Goal: Task Accomplishment & Management: Manage account settings

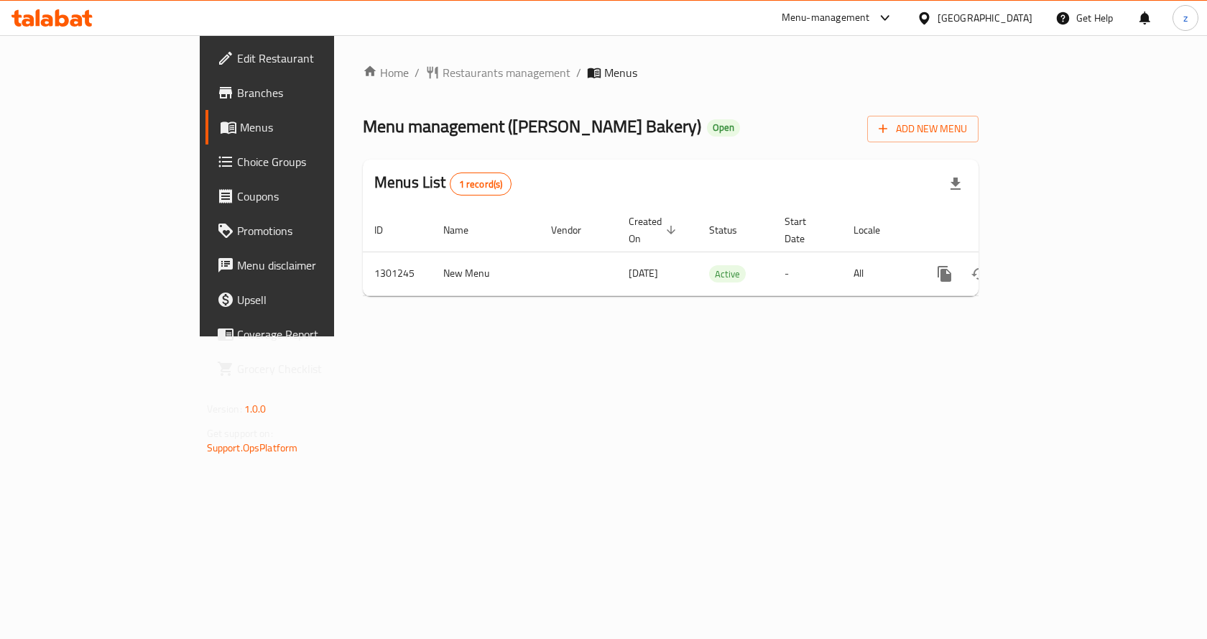
click at [237, 52] on span "Edit Restaurant" at bounding box center [313, 58] width 153 height 17
click at [237, 85] on span "Branches" at bounding box center [313, 92] width 153 height 17
click at [237, 93] on span "Branches" at bounding box center [313, 92] width 153 height 17
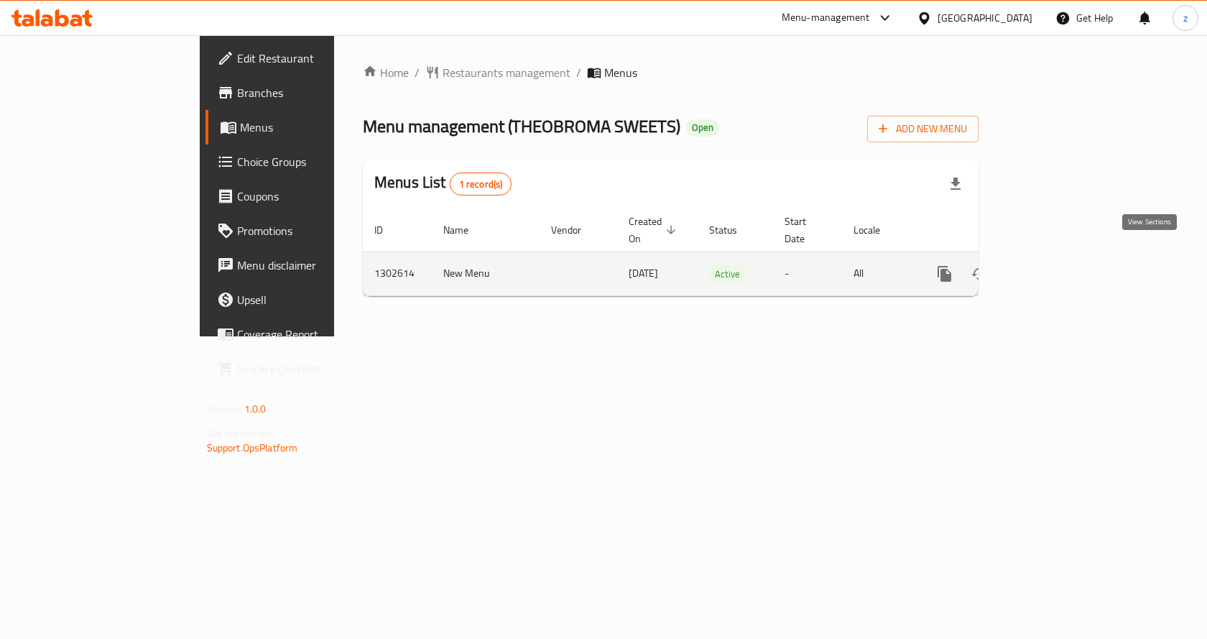
click at [1055, 267] on icon "enhanced table" at bounding box center [1048, 273] width 13 height 13
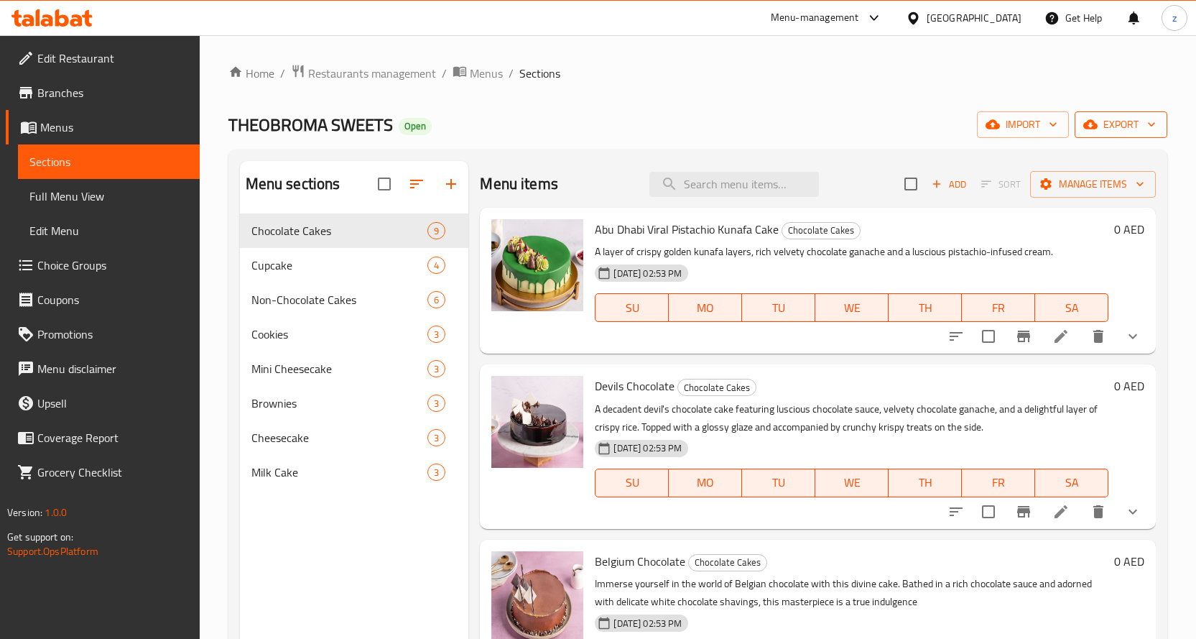
click at [1098, 127] on span "export" at bounding box center [1121, 125] width 70 height 18
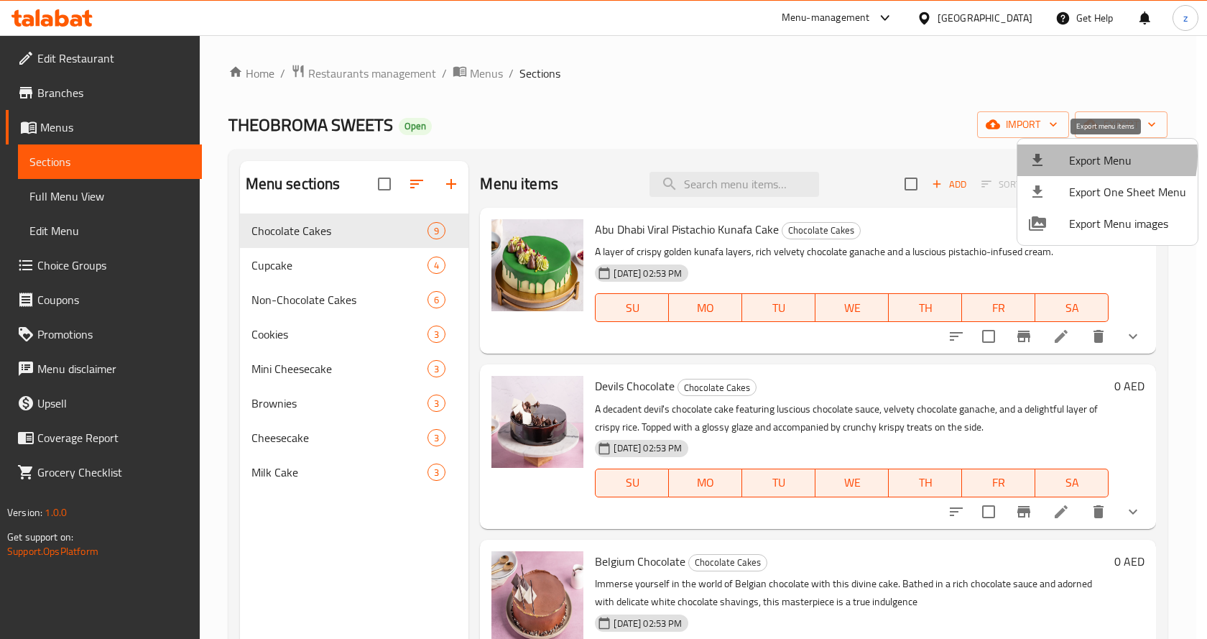
click at [1085, 156] on span "Export Menu" at bounding box center [1127, 160] width 117 height 17
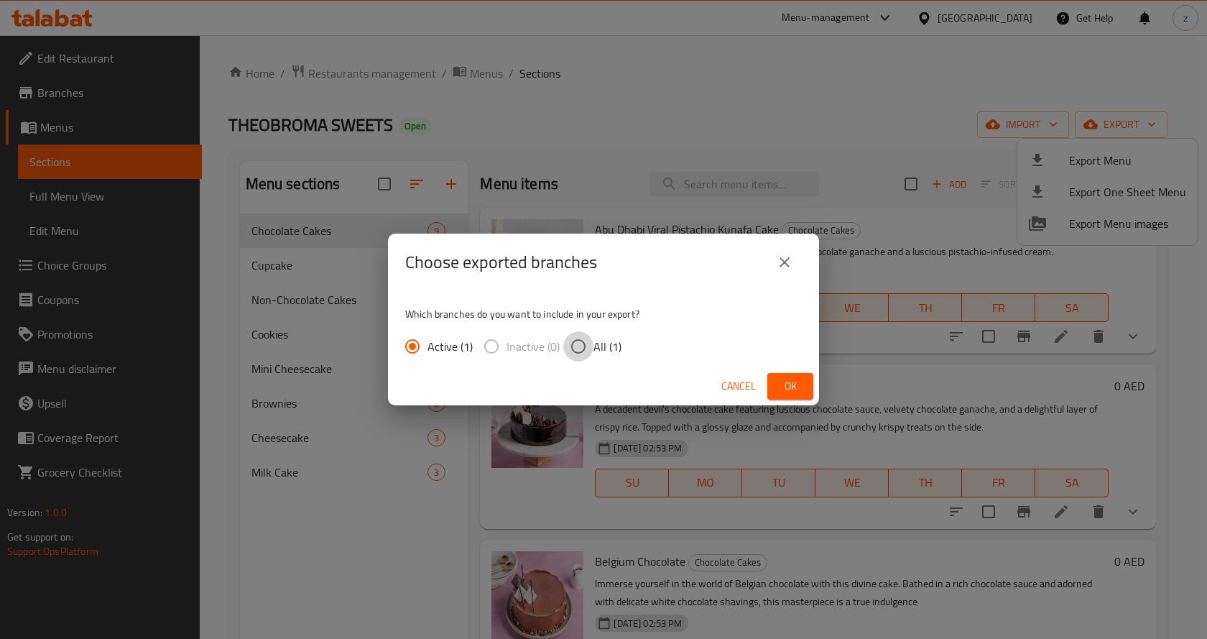
drag, startPoint x: 578, startPoint y: 346, endPoint x: 606, endPoint y: 348, distance: 28.1
click at [580, 346] on input "All (1)" at bounding box center [578, 346] width 30 height 30
radio input "true"
click at [791, 386] on span "Ok" at bounding box center [790, 386] width 23 height 18
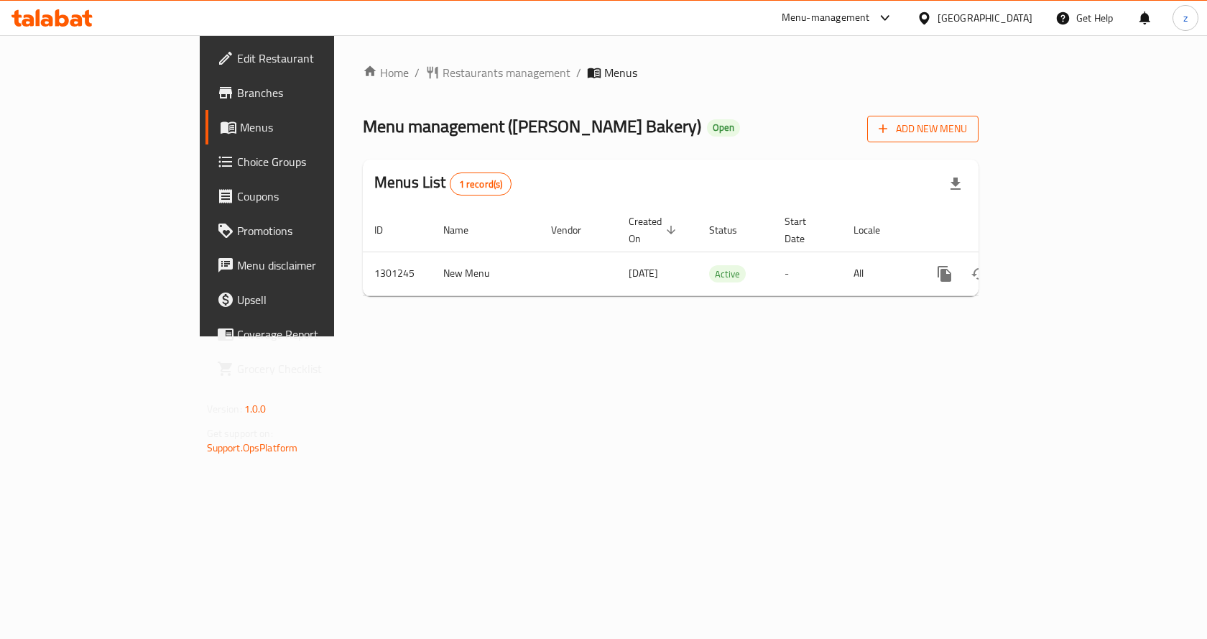
click at [890, 123] on icon "button" at bounding box center [883, 128] width 14 height 14
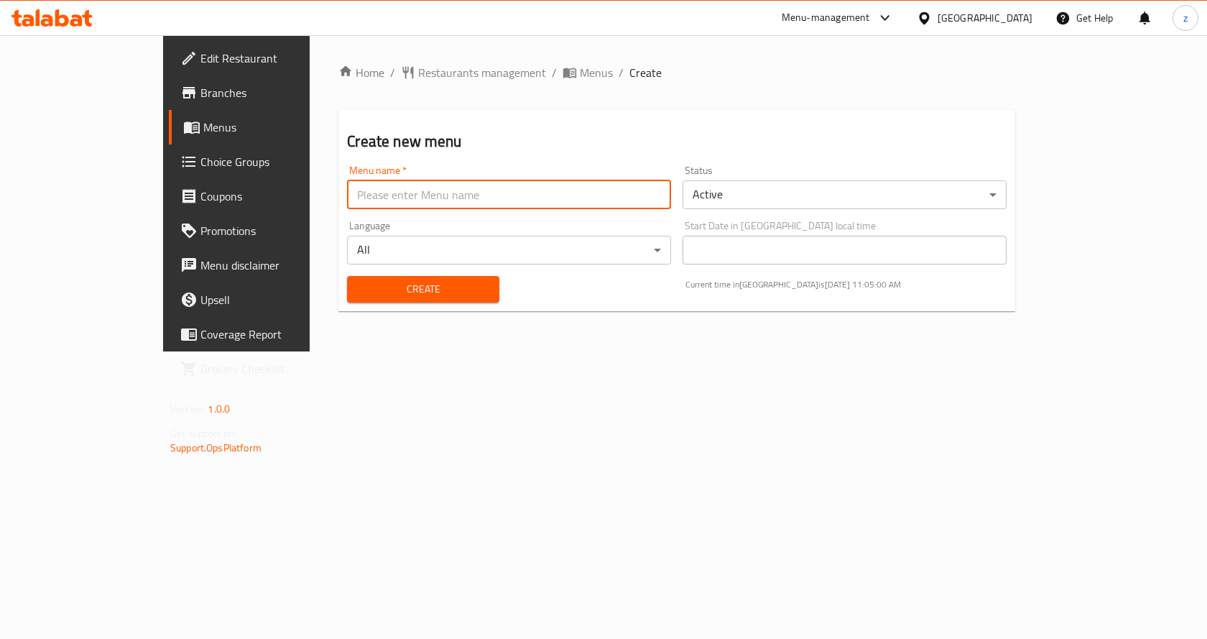
click at [544, 203] on input "text" at bounding box center [509, 194] width 324 height 29
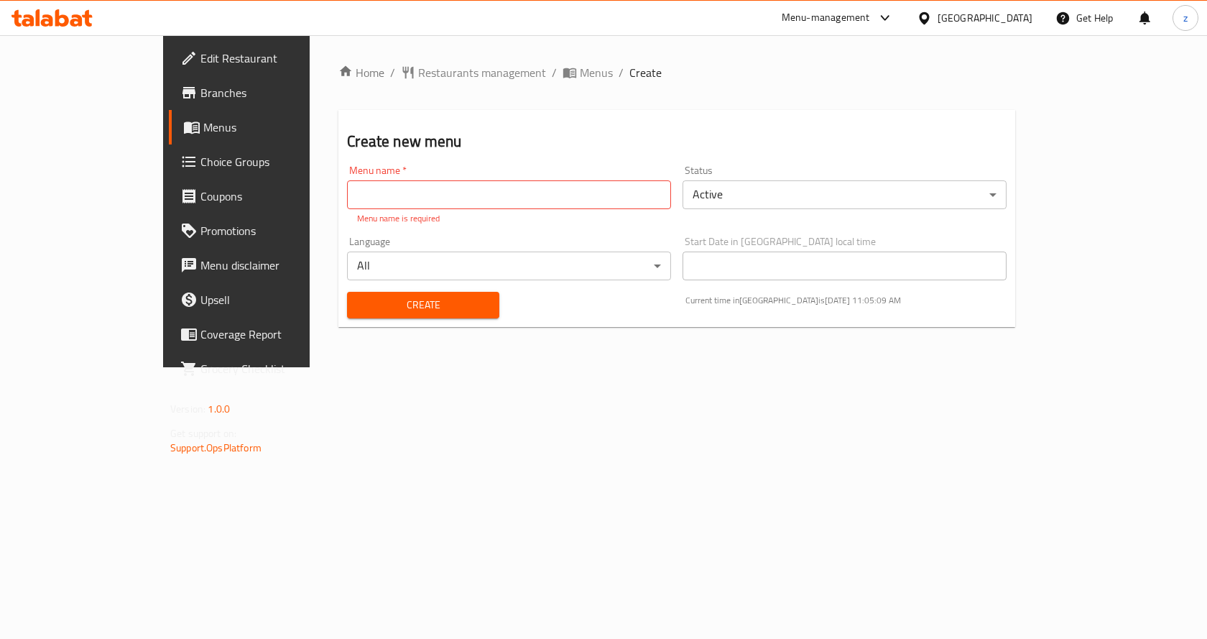
click at [733, 244] on div "Start Date in [GEOGRAPHIC_DATA] local time Start Date in [GEOGRAPHIC_DATA] loca…" at bounding box center [844, 258] width 324 height 44
click at [582, 193] on input "text" at bounding box center [509, 194] width 324 height 29
